Goal: Task Accomplishment & Management: Use online tool/utility

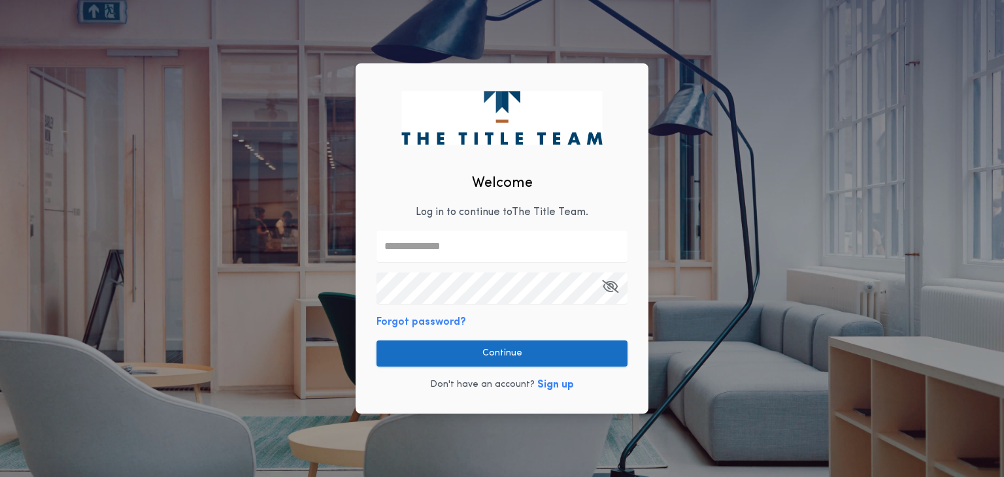
type input "**********"
click at [450, 354] on button "Continue" at bounding box center [501, 353] width 251 height 26
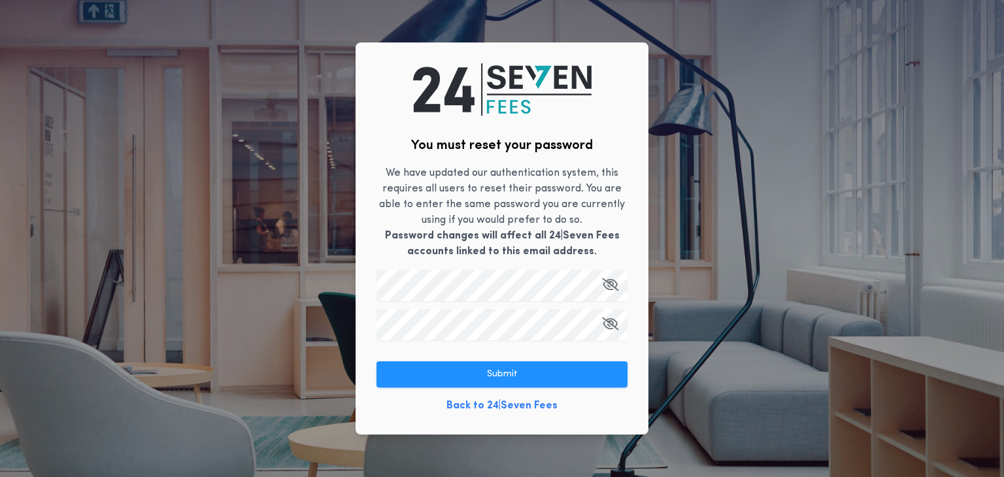
click at [627, 343] on div "You must reset your password We have updated our authentication system, this re…" at bounding box center [502, 238] width 293 height 392
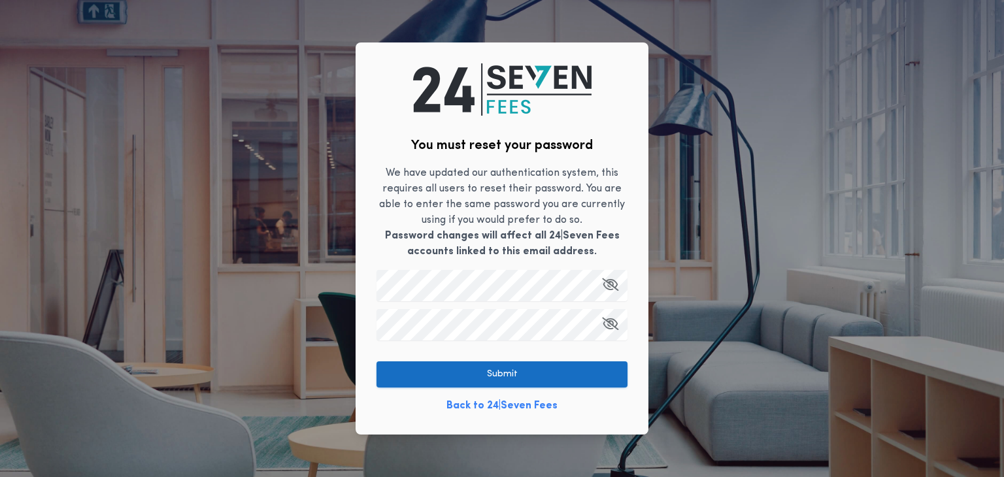
click at [537, 373] on button "Submit" at bounding box center [501, 374] width 251 height 26
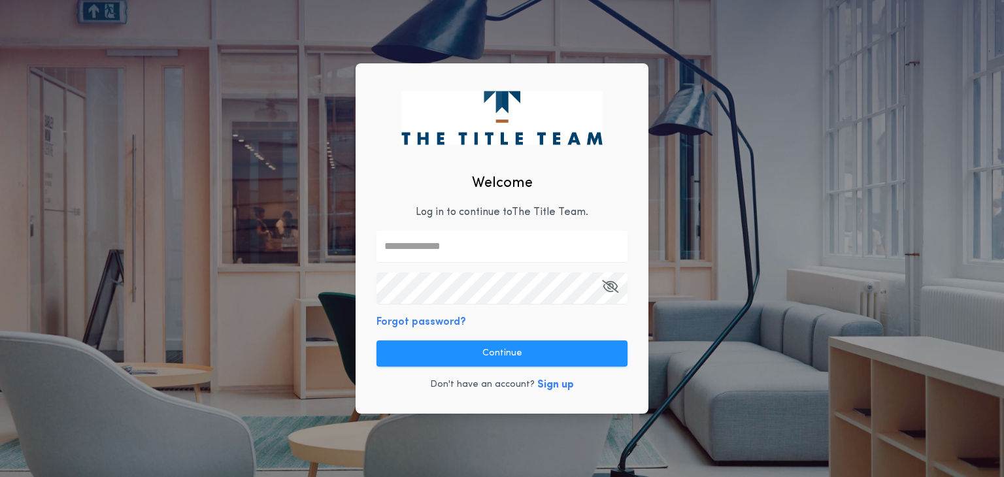
type input "**********"
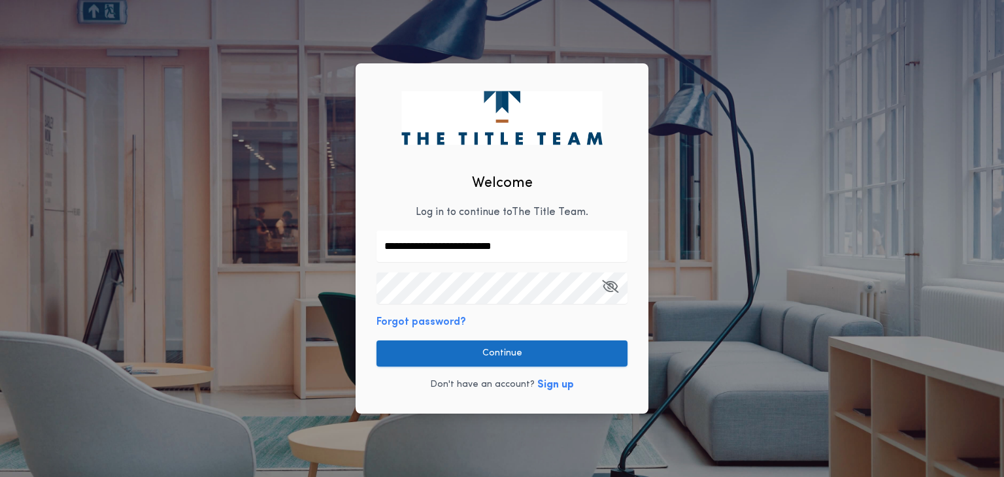
click at [446, 345] on button "Continue" at bounding box center [501, 353] width 251 height 26
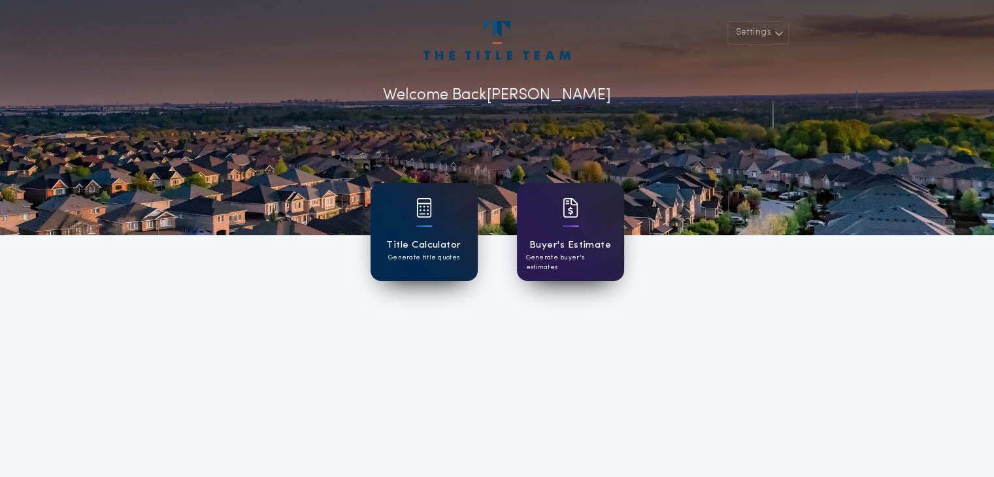
click at [418, 240] on h1 "Title Calculator" at bounding box center [423, 245] width 75 height 15
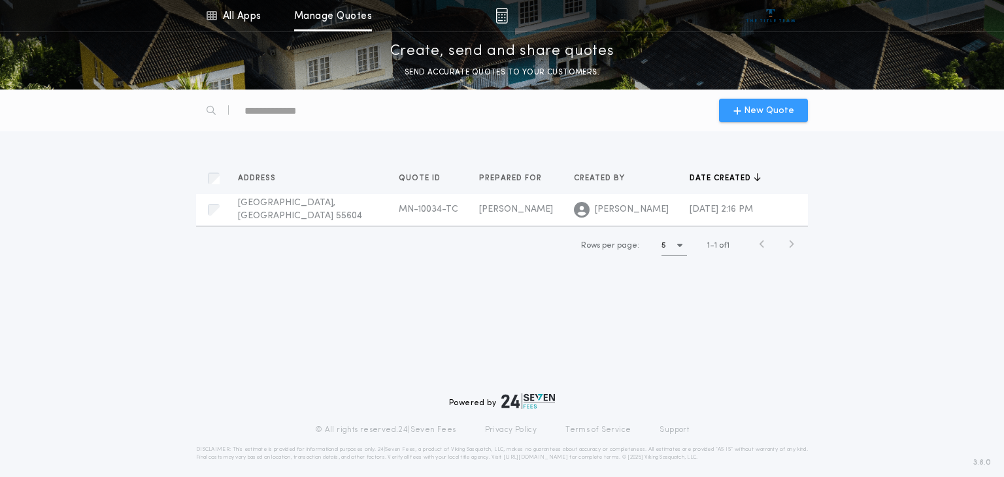
click at [733, 108] on div "New Quote" at bounding box center [763, 111] width 89 height 24
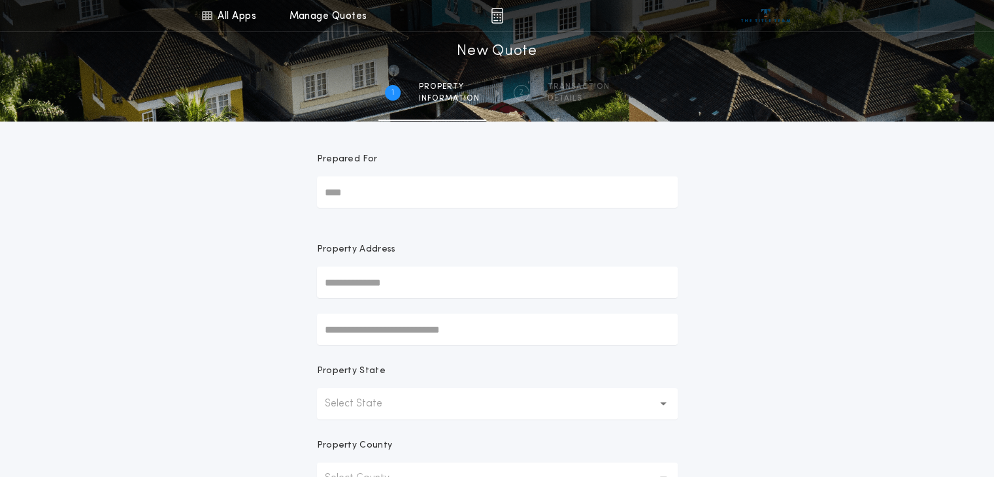
click at [444, 195] on input "Prepared For" at bounding box center [497, 191] width 361 height 31
type input "**********"
click at [407, 286] on input "text" at bounding box center [497, 282] width 361 height 31
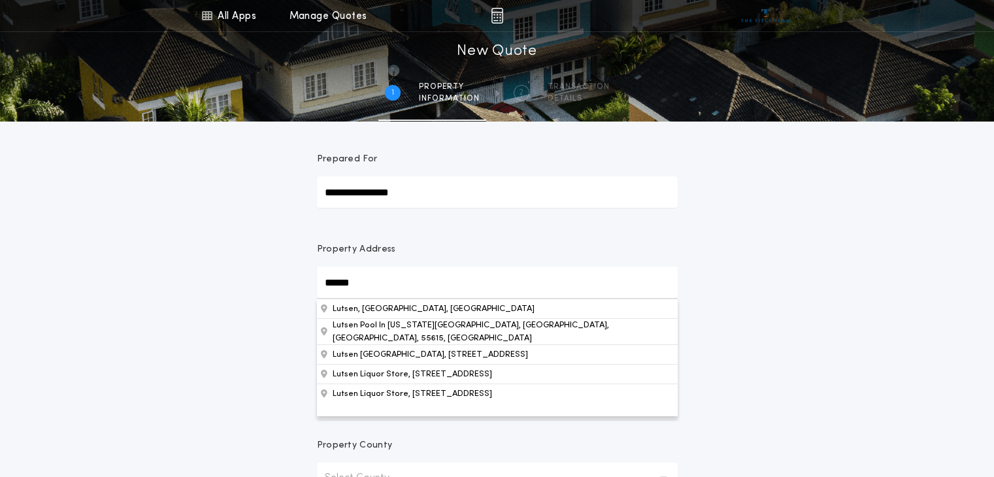
type input "******"
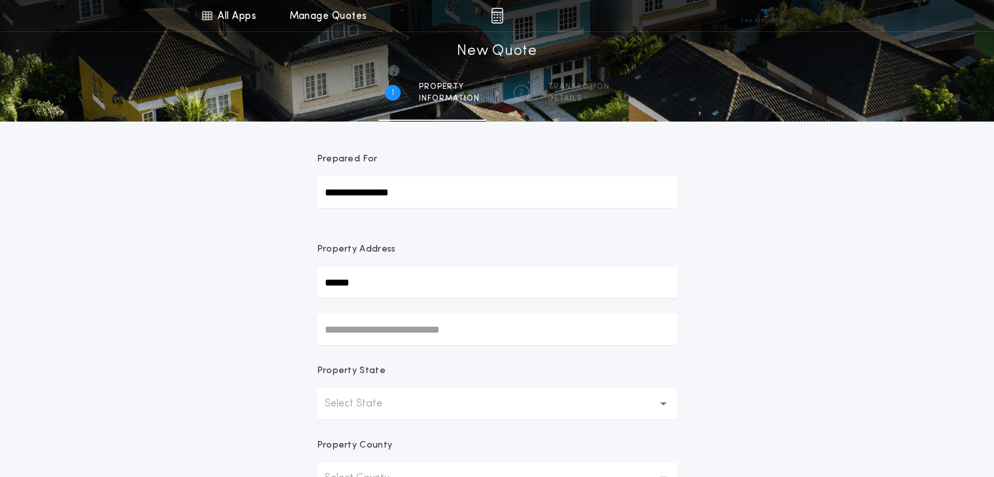
click at [734, 278] on div "**********" at bounding box center [497, 373] width 994 height 747
click at [418, 395] on button "Select State" at bounding box center [497, 403] width 361 height 31
click at [374, 437] on p "[US_STATE]" at bounding box center [497, 437] width 361 height 31
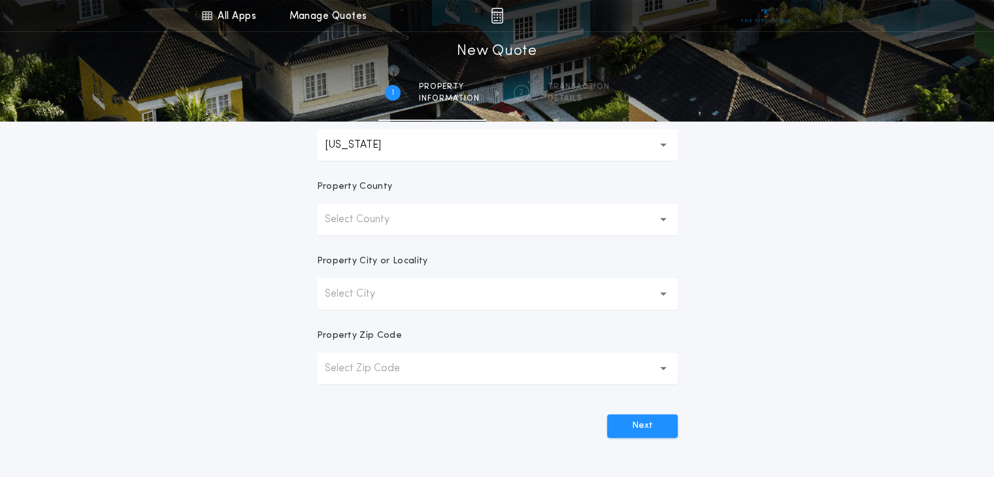
scroll to position [261, 0]
click at [450, 212] on button "Select County" at bounding box center [497, 216] width 361 height 31
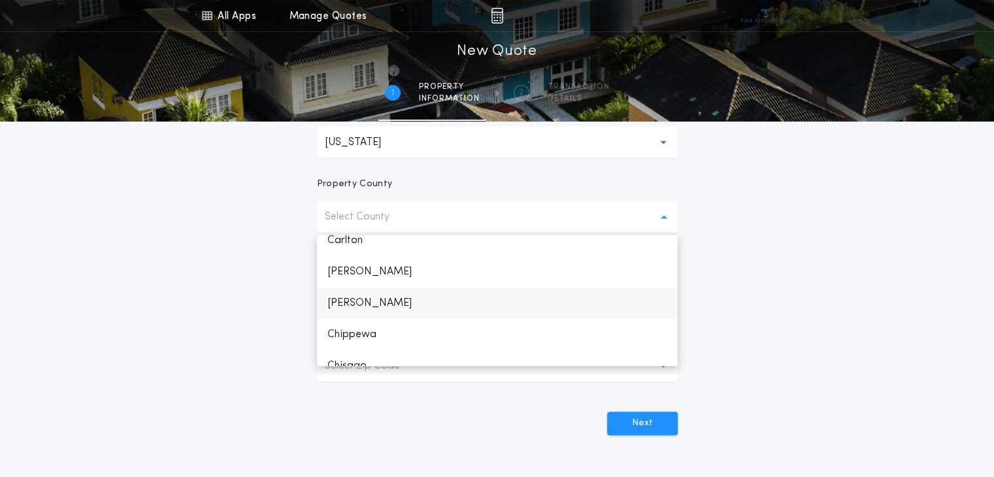
click at [374, 312] on p "[PERSON_NAME]" at bounding box center [497, 303] width 361 height 31
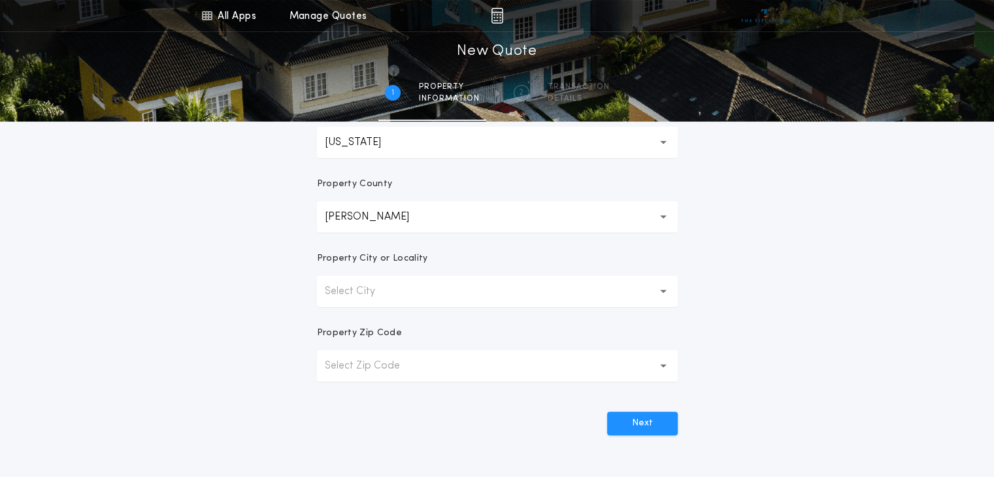
click at [376, 286] on p "Select City" at bounding box center [360, 292] width 71 height 16
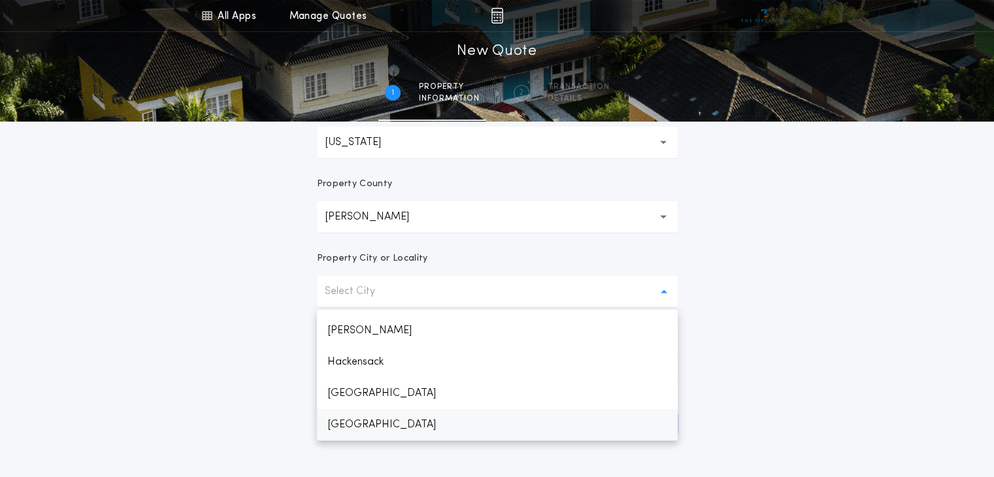
scroll to position [873, 0]
click at [376, 286] on p "Select City" at bounding box center [360, 292] width 71 height 16
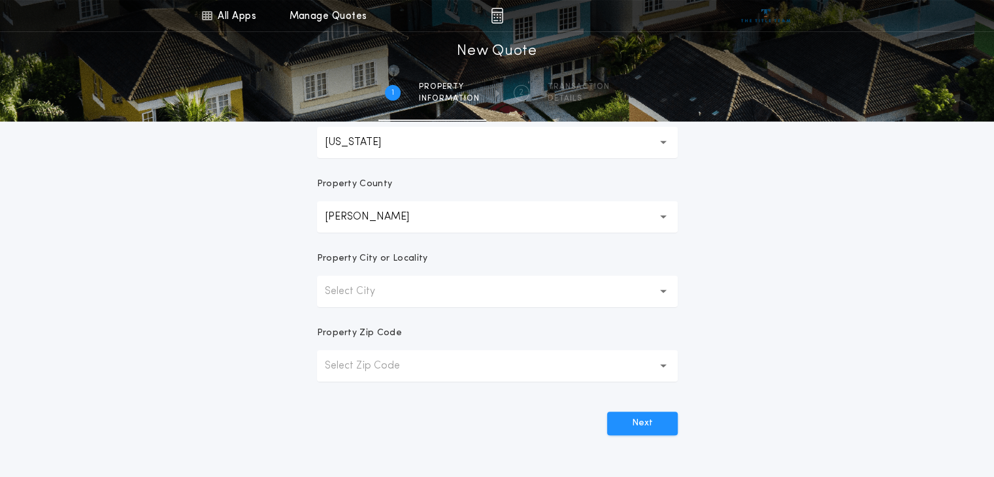
click at [369, 289] on p "Select City" at bounding box center [360, 292] width 71 height 16
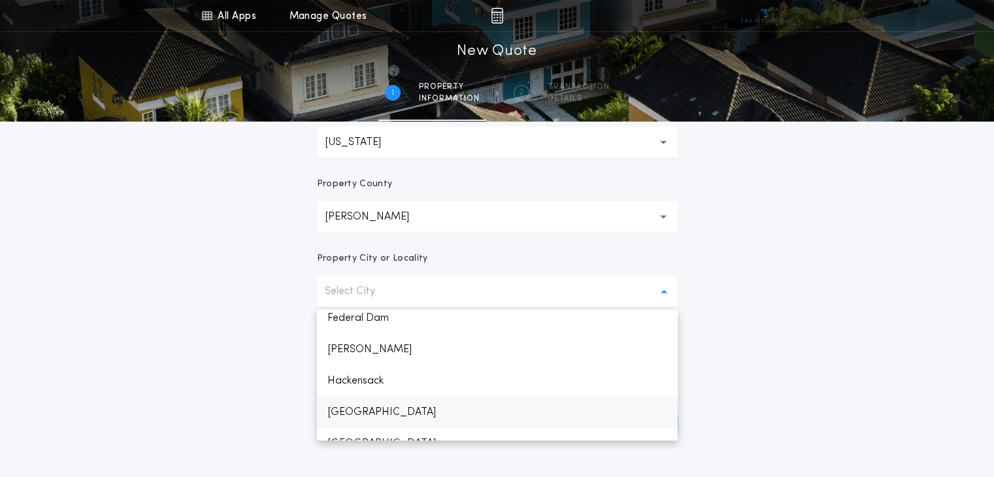
scroll to position [392, 0]
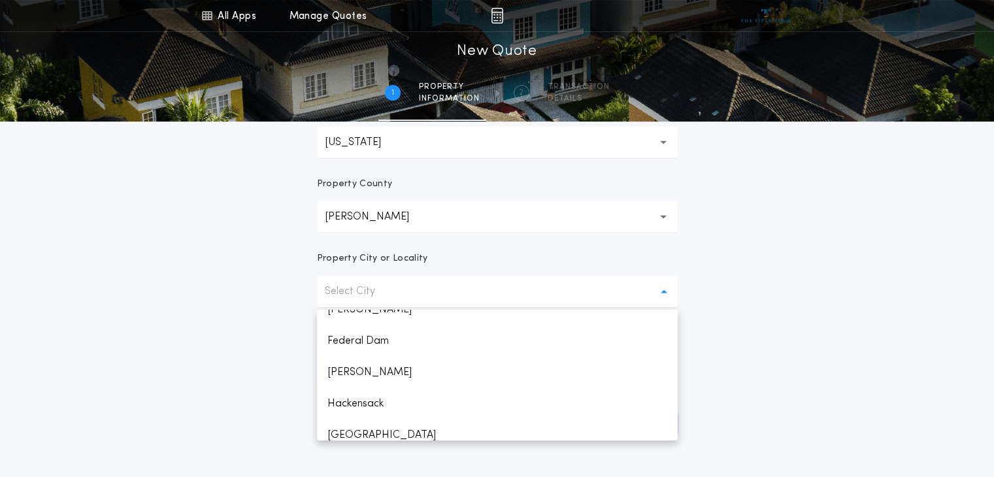
click at [409, 293] on button "Select City" at bounding box center [497, 291] width 361 height 31
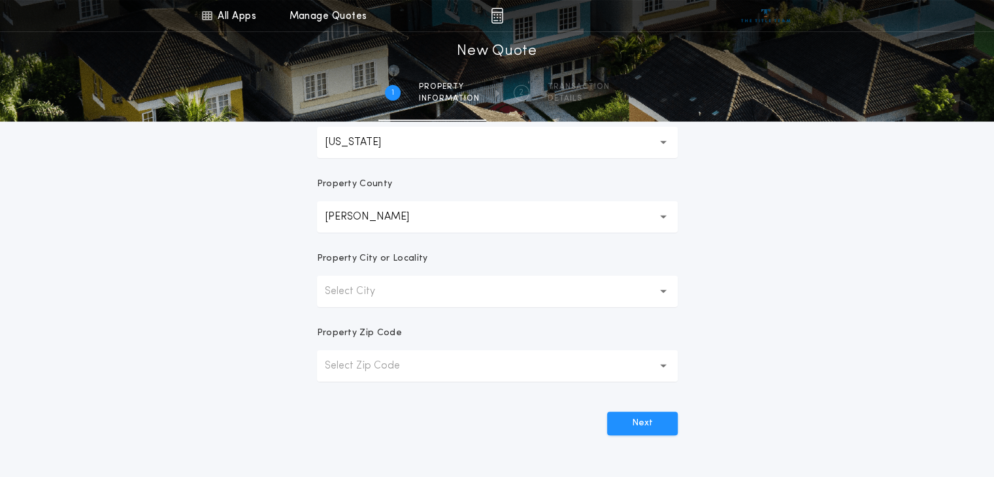
click at [409, 293] on button "Select City" at bounding box center [497, 291] width 361 height 31
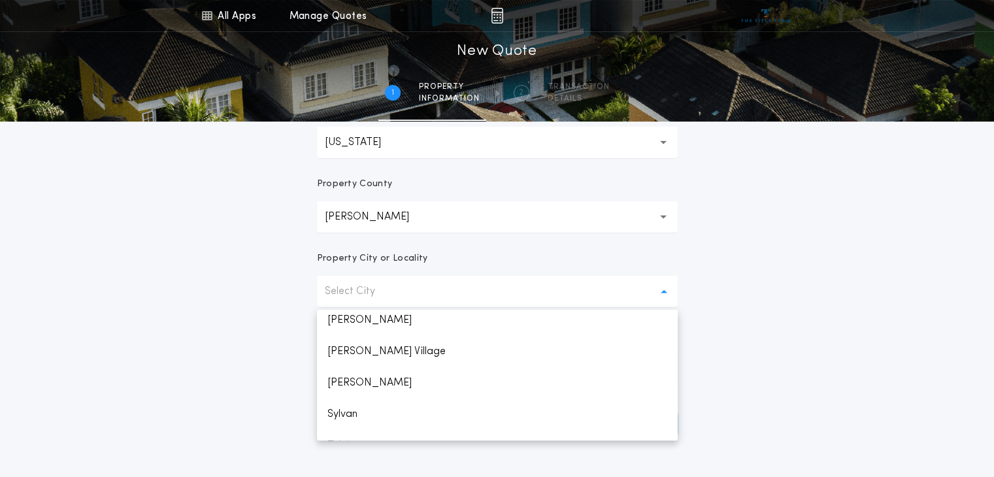
scroll to position [1030, 0]
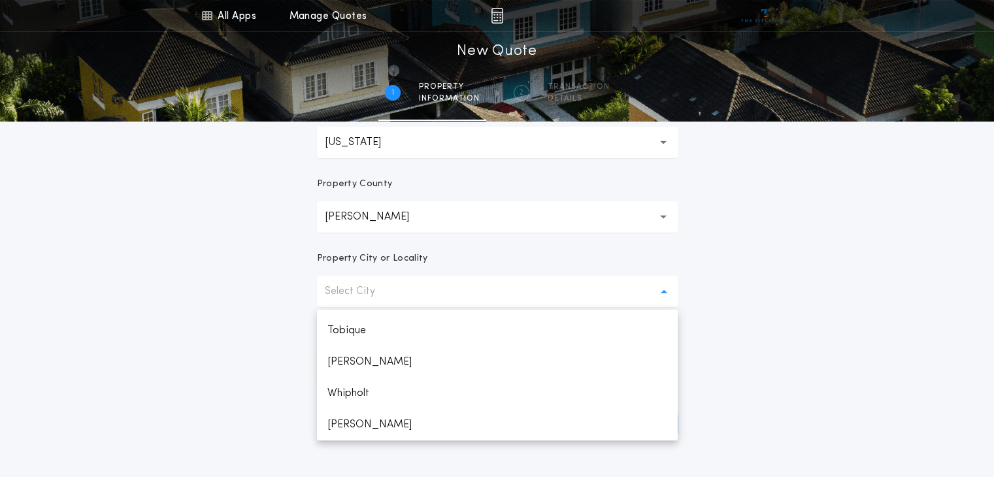
click at [799, 325] on div "**********" at bounding box center [497, 112] width 994 height 747
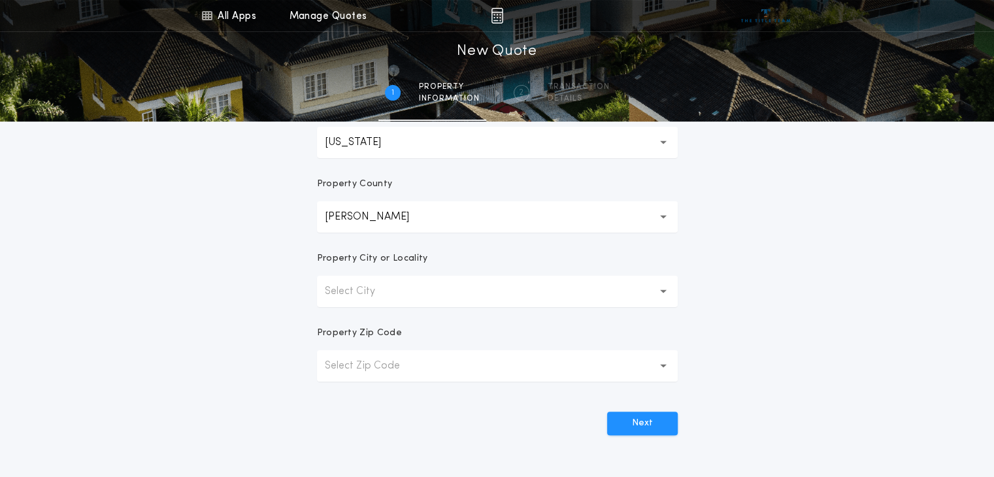
click at [372, 363] on p "Select Zip Code" at bounding box center [373, 366] width 96 height 16
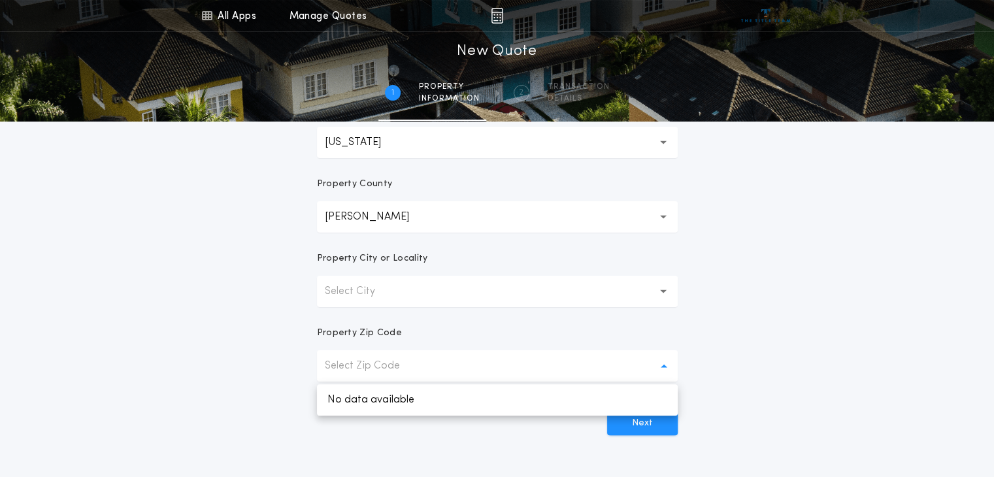
click at [818, 328] on div "**********" at bounding box center [497, 112] width 994 height 747
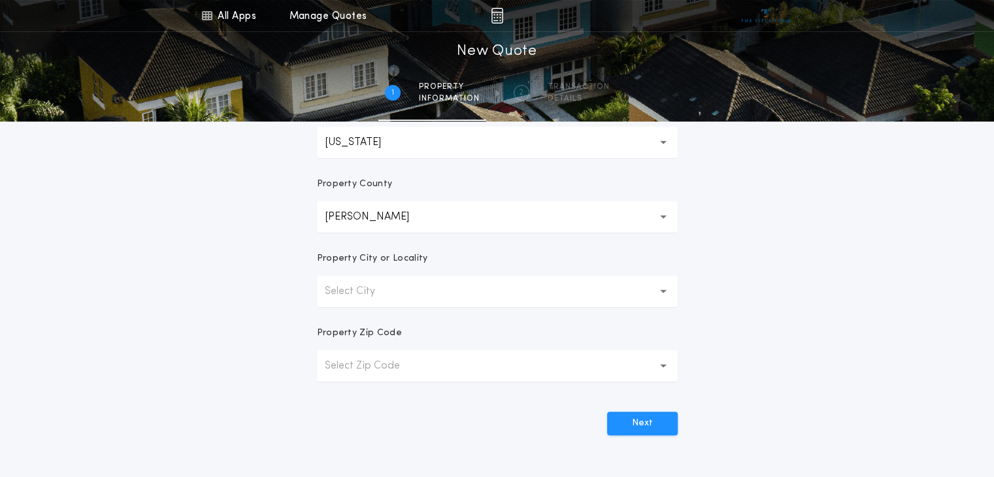
scroll to position [327, 0]
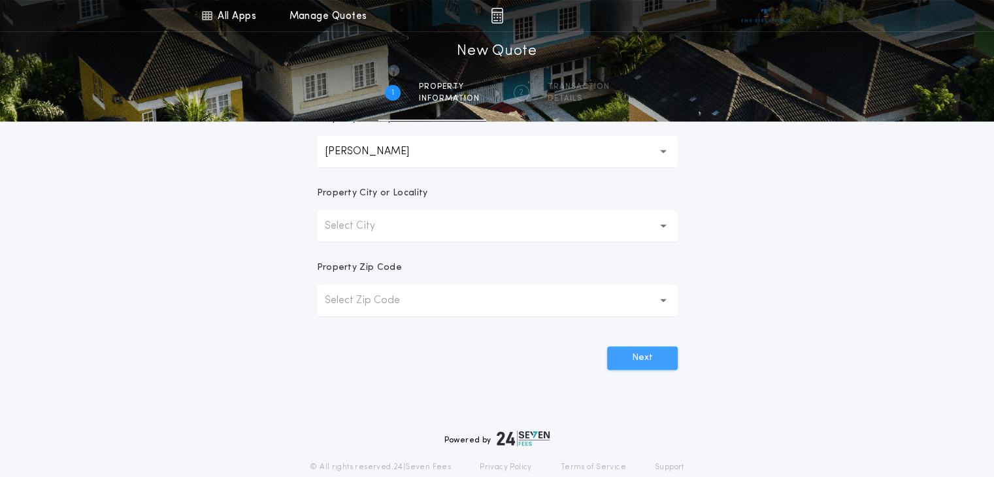
click at [645, 353] on button "Next" at bounding box center [642, 358] width 71 height 24
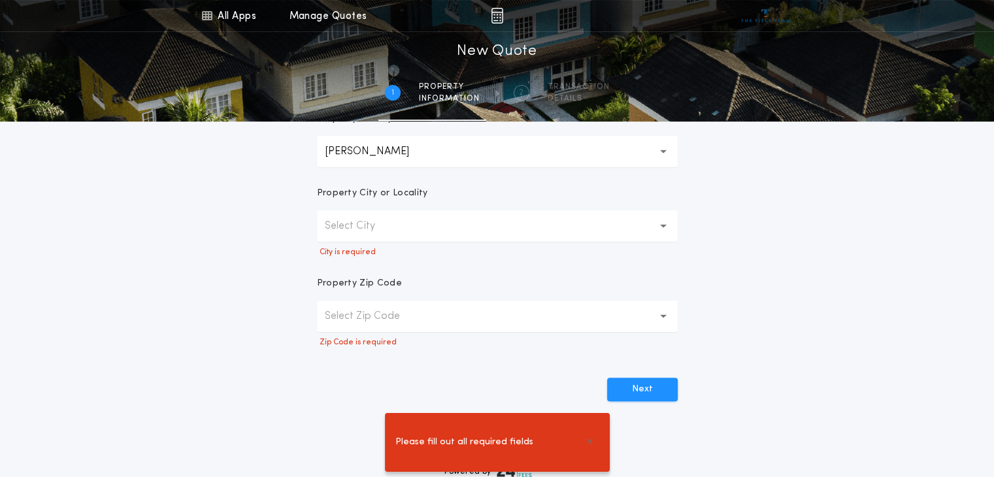
click at [371, 231] on p "Select City" at bounding box center [360, 226] width 71 height 16
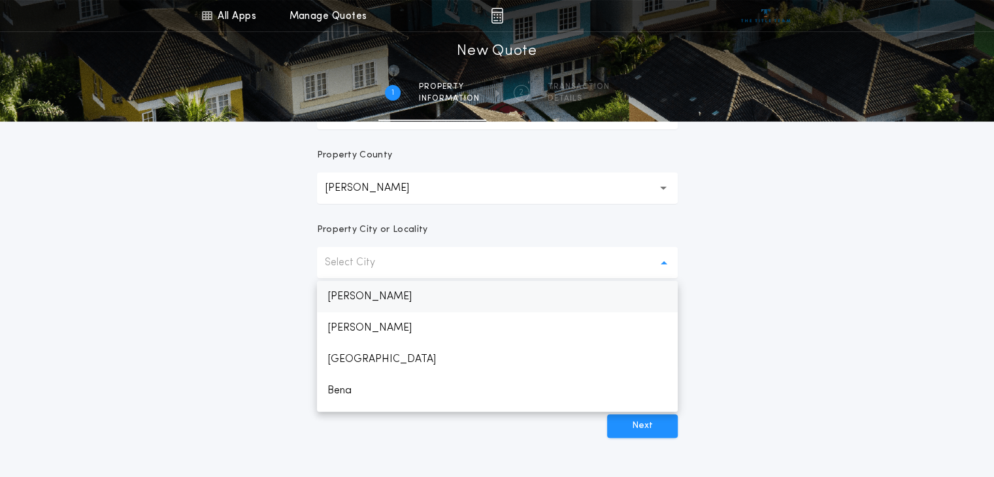
scroll to position [261, 0]
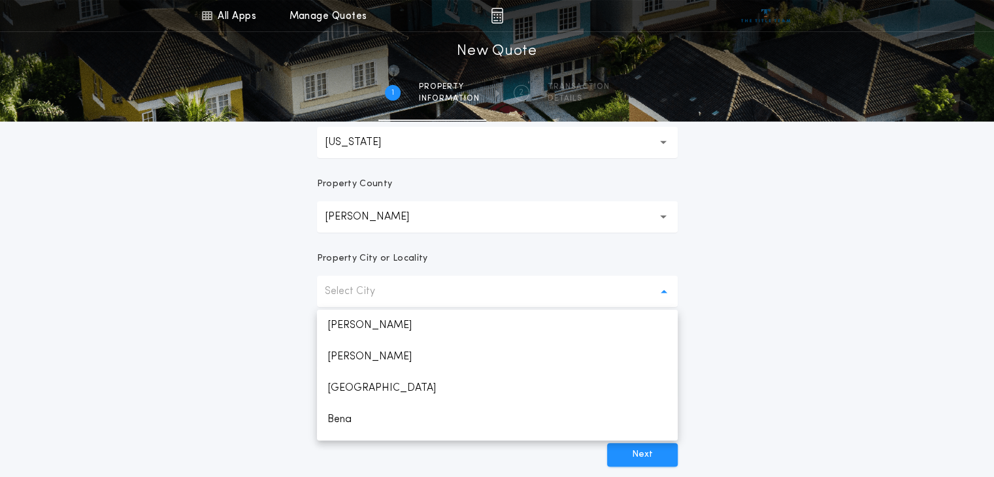
click at [412, 219] on button "Cass ****" at bounding box center [497, 216] width 361 height 31
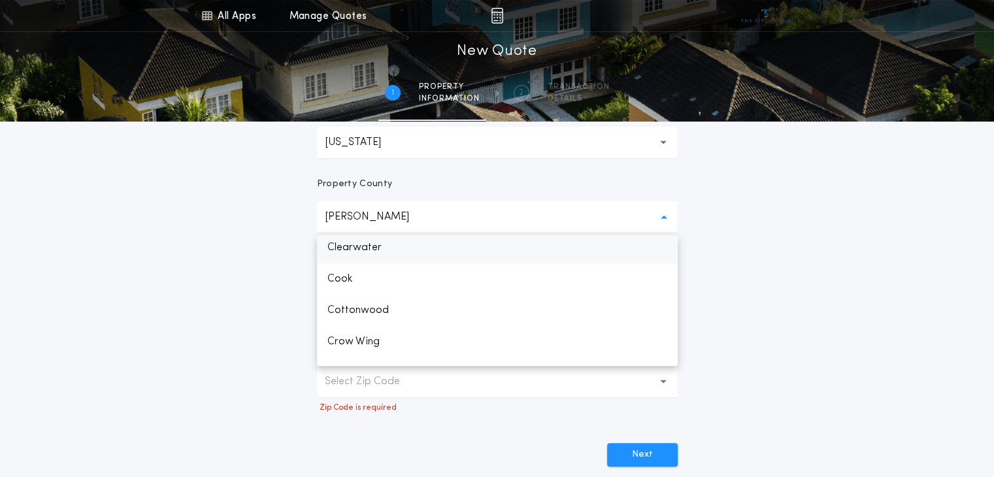
scroll to position [476, 0]
click at [348, 250] on p "Cook" at bounding box center [497, 245] width 361 height 31
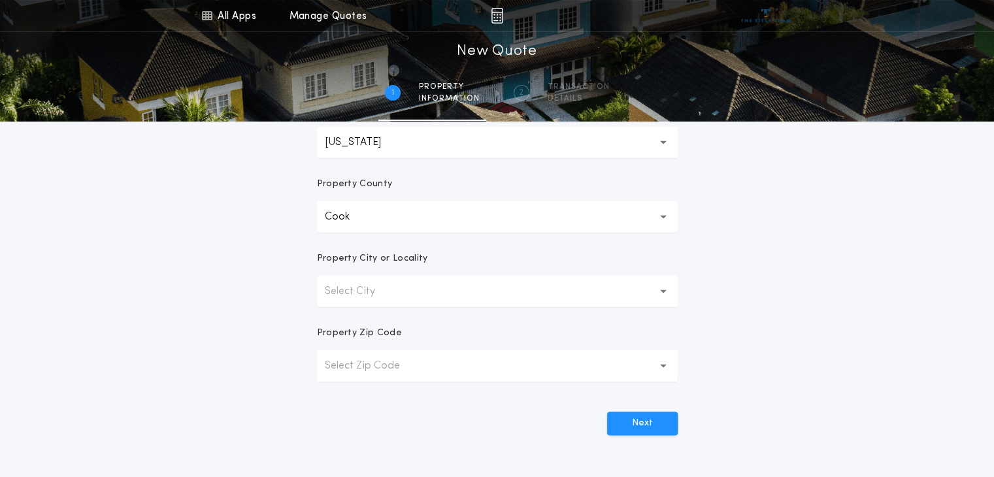
click at [359, 298] on p "Select City" at bounding box center [360, 292] width 71 height 16
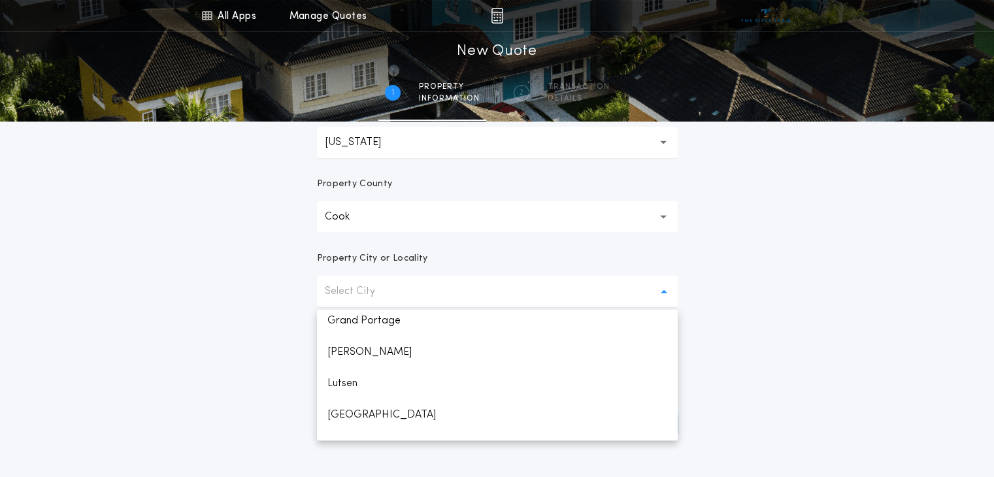
scroll to position [131, 0]
click at [343, 354] on p "Lutsen" at bounding box center [497, 351] width 361 height 31
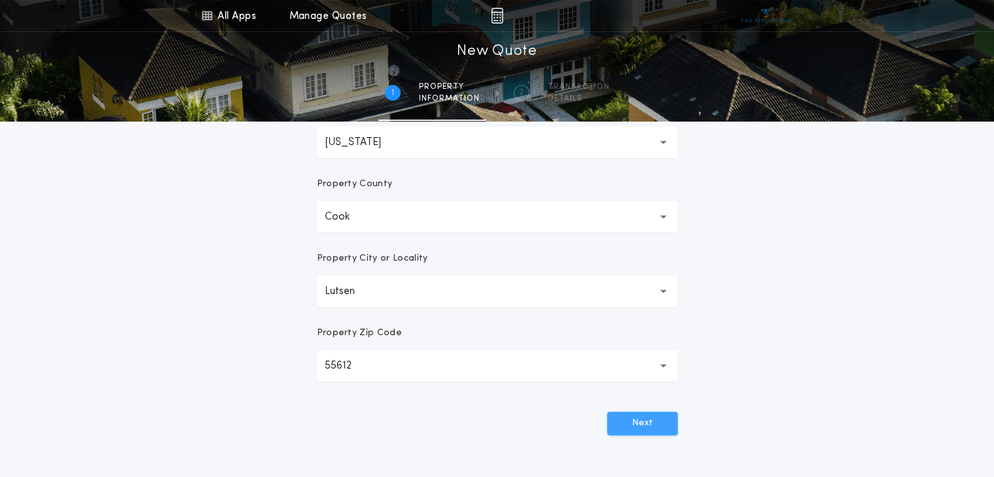
click at [616, 427] on button "Next" at bounding box center [642, 424] width 71 height 24
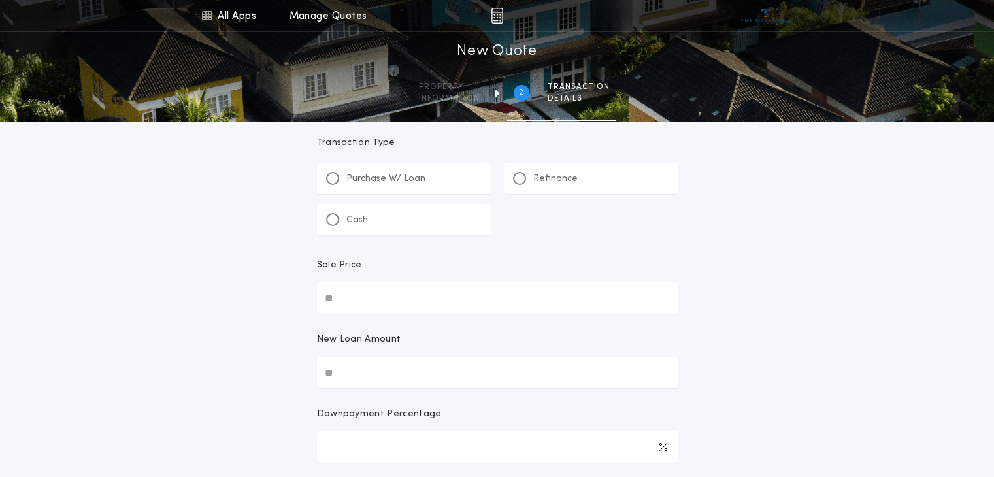
scroll to position [0, 0]
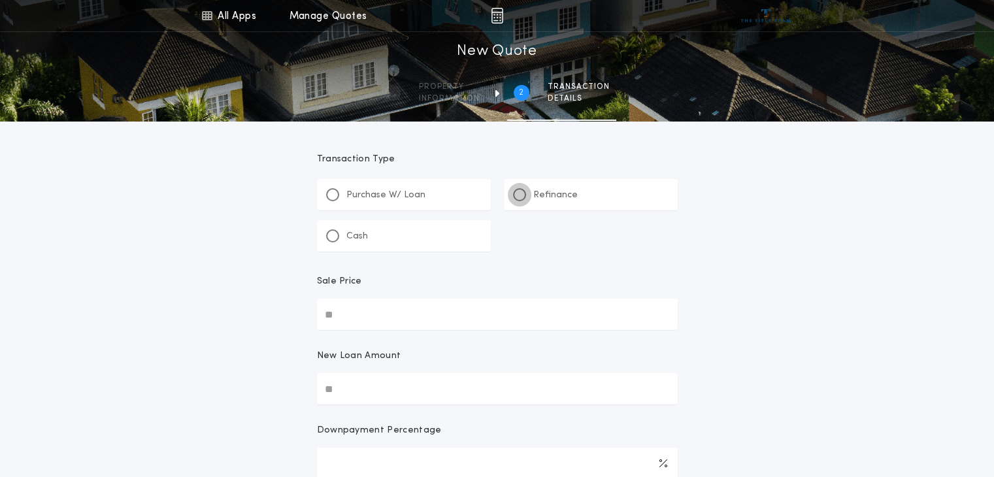
click at [522, 195] on div at bounding box center [519, 194] width 13 height 13
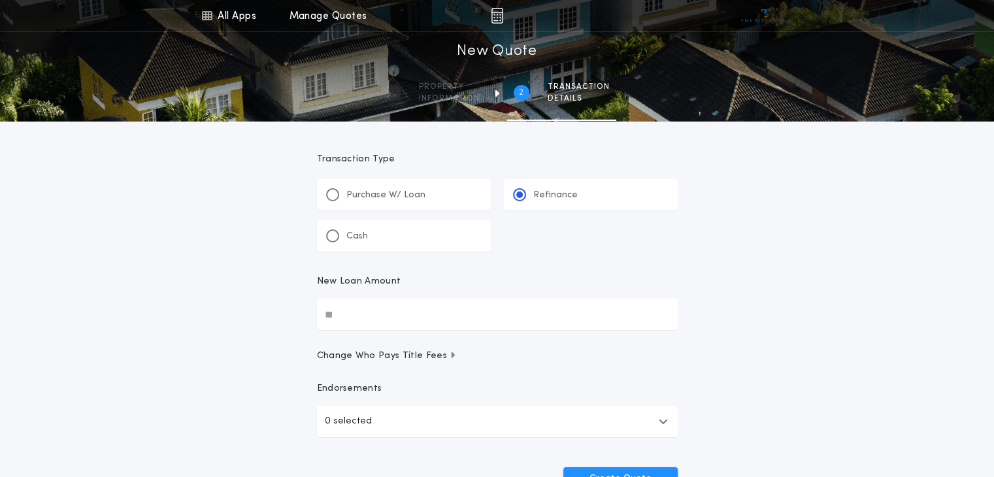
click at [337, 317] on input "New Loan Amount" at bounding box center [497, 314] width 361 height 31
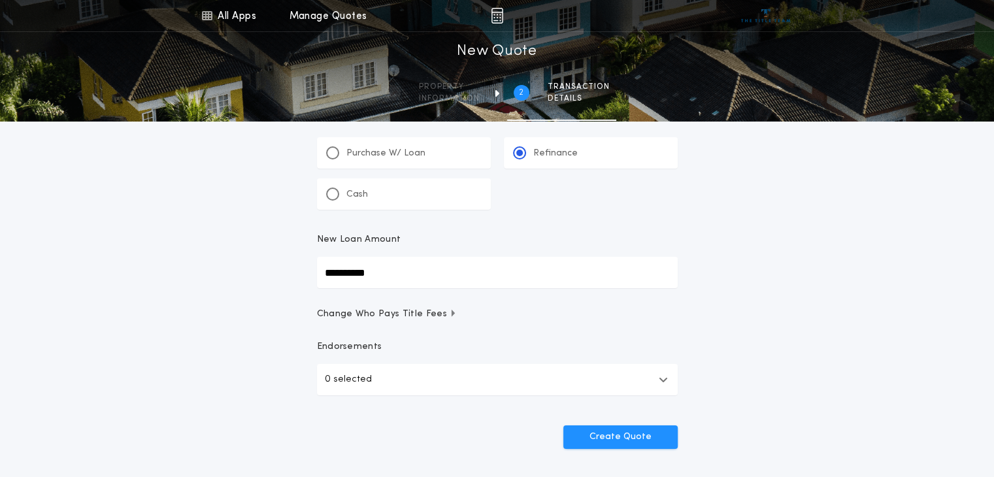
scroll to position [65, 0]
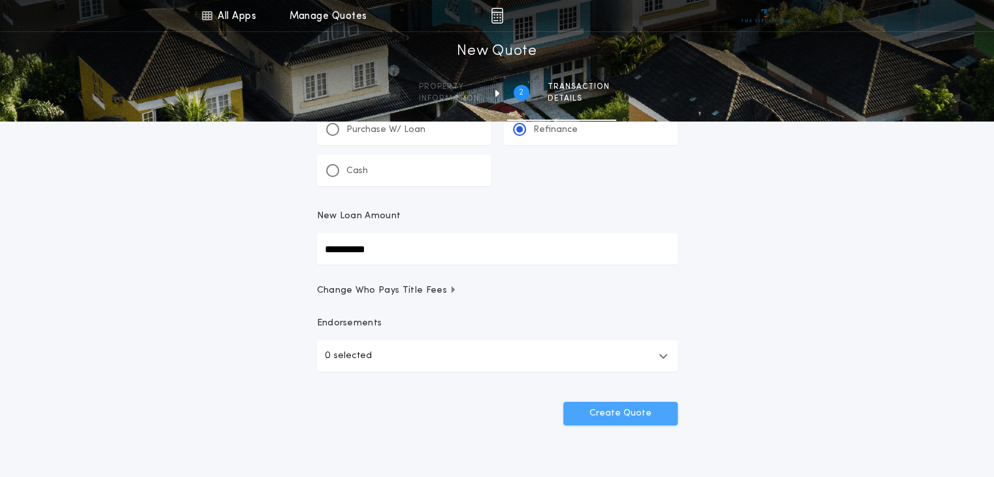
type input "**********"
click at [582, 414] on button "Create Quote" at bounding box center [620, 414] width 114 height 24
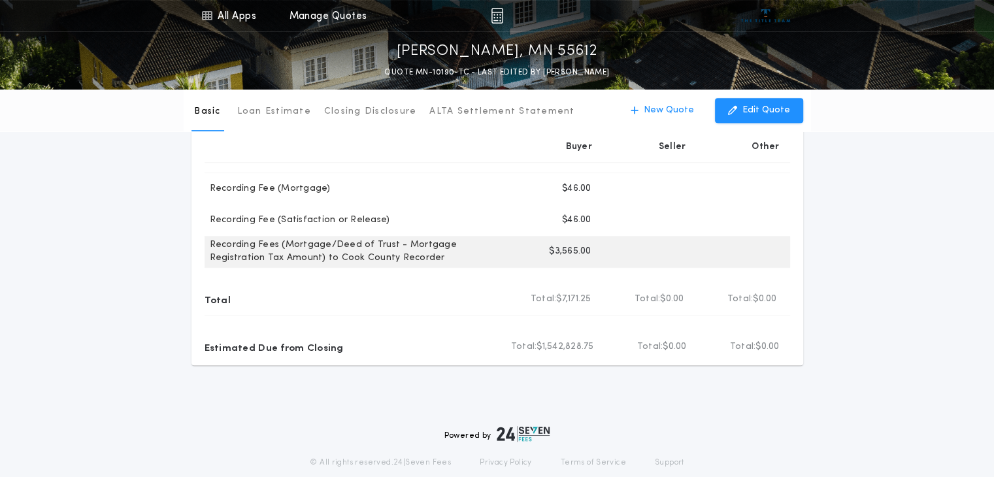
scroll to position [610, 0]
